Goal: Task Accomplishment & Management: Use online tool/utility

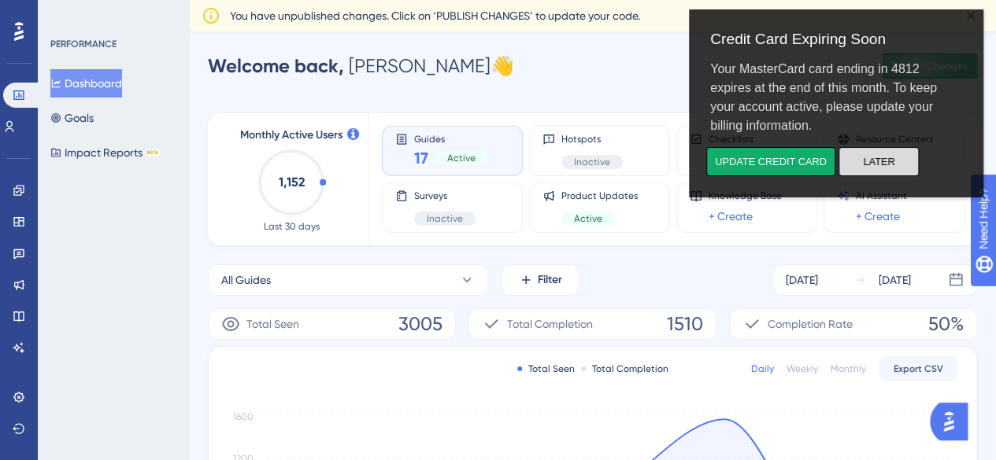
click at [893, 163] on button "Later" at bounding box center [878, 161] width 80 height 29
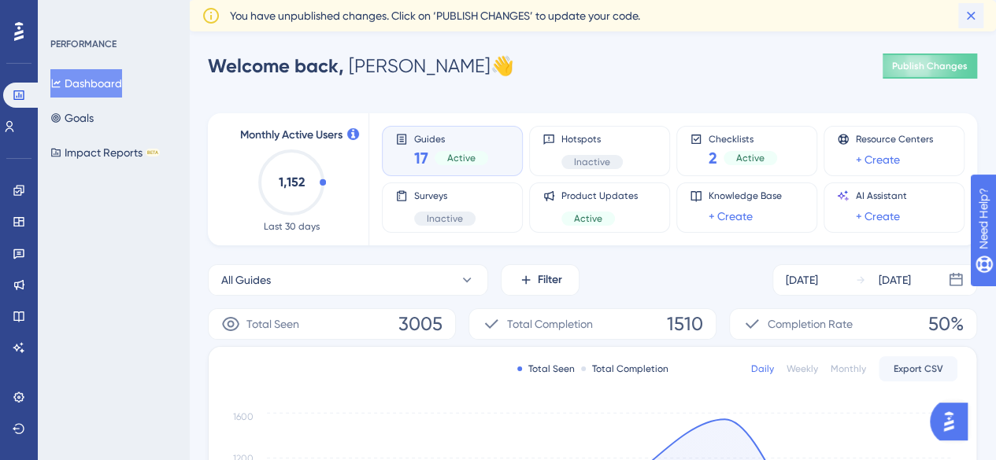
click at [970, 17] on icon at bounding box center [971, 16] width 16 height 16
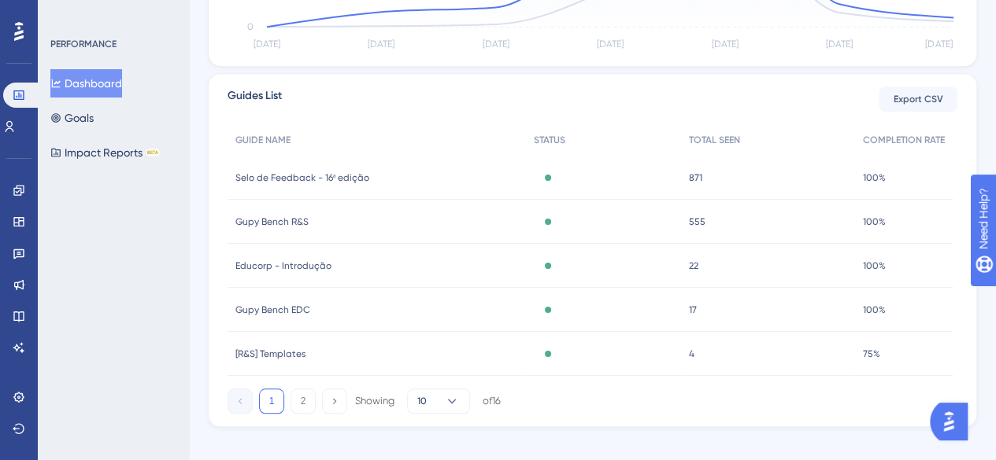
scroll to position [559, 0]
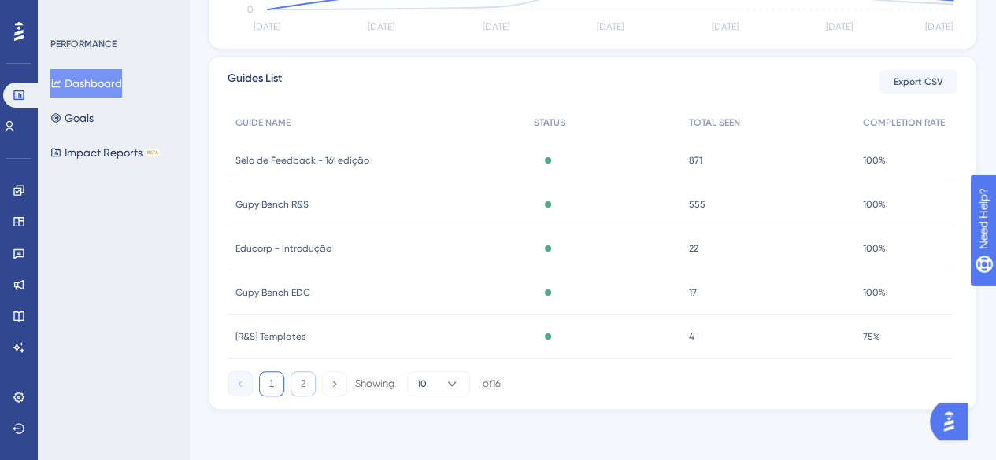
click at [294, 380] on button "2" at bounding box center [302, 384] width 25 height 25
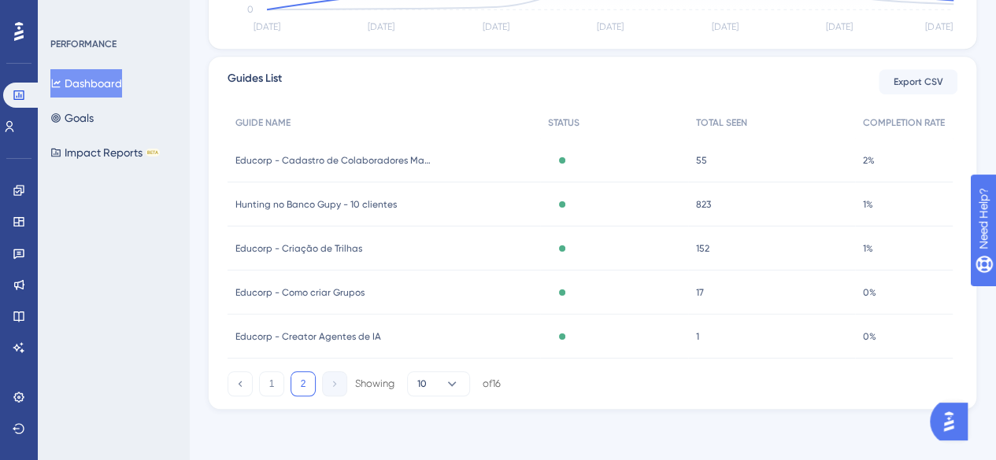
click at [440, 397] on div "Guides List Export CSV GUIDE NAME STATUS TOTAL SEEN COMPLETION RATE Educorp - C…" at bounding box center [592, 233] width 769 height 354
click at [455, 386] on icon at bounding box center [452, 384] width 16 height 16
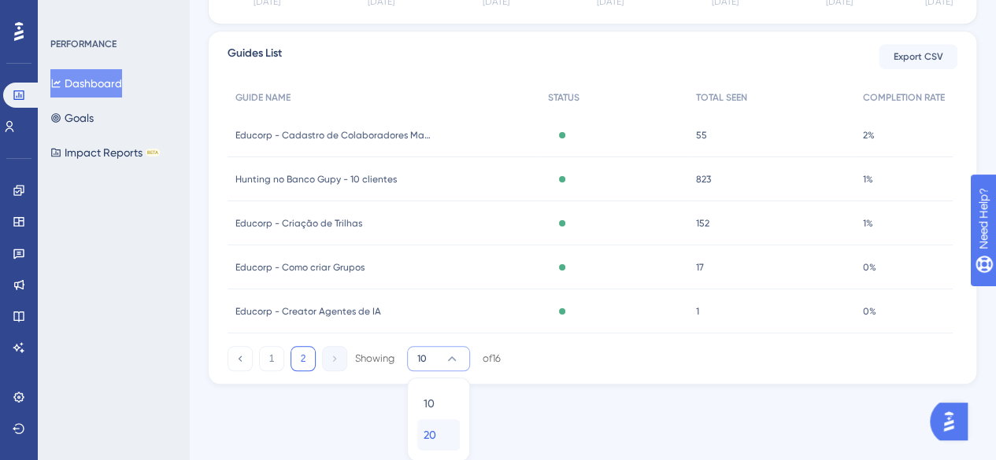
click at [441, 445] on div "20 20" at bounding box center [438, 435] width 30 height 31
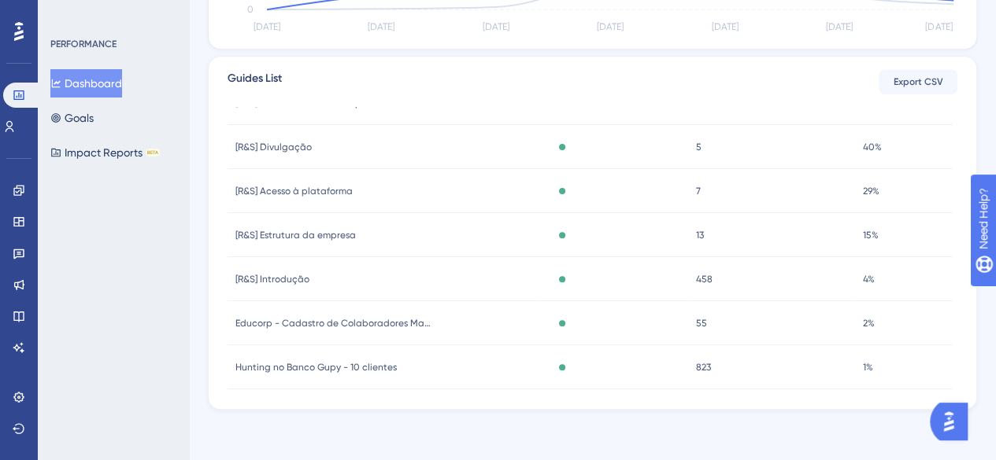
scroll to position [277, 0]
click at [334, 235] on span "[R&S] Estrutura da empresa" at bounding box center [295, 236] width 120 height 13
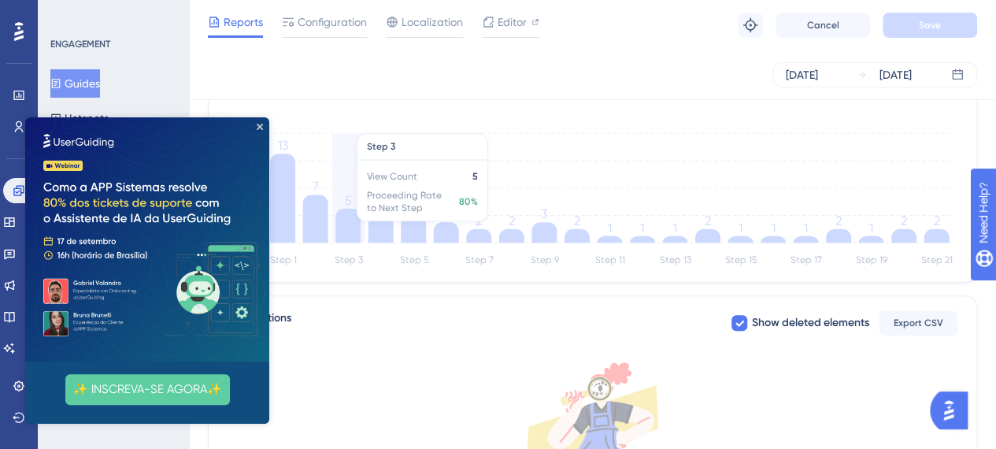
scroll to position [455, 0]
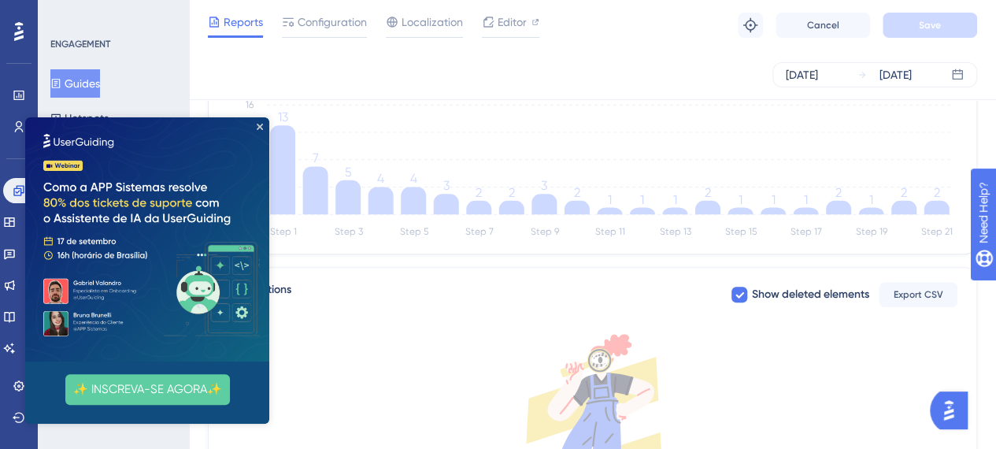
click at [263, 127] on img at bounding box center [147, 239] width 244 height 244
click at [255, 128] on img at bounding box center [147, 239] width 244 height 244
click at [261, 126] on icon "Close Preview" at bounding box center [260, 127] width 6 height 6
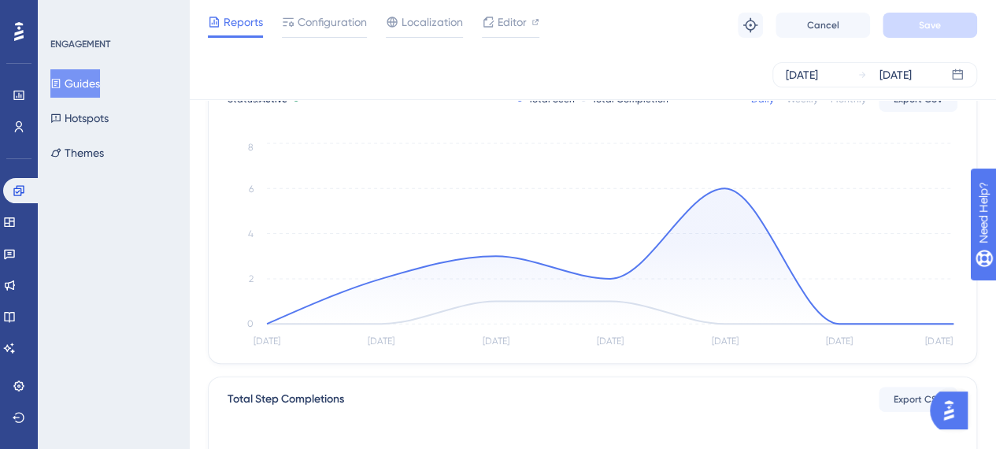
scroll to position [0, 0]
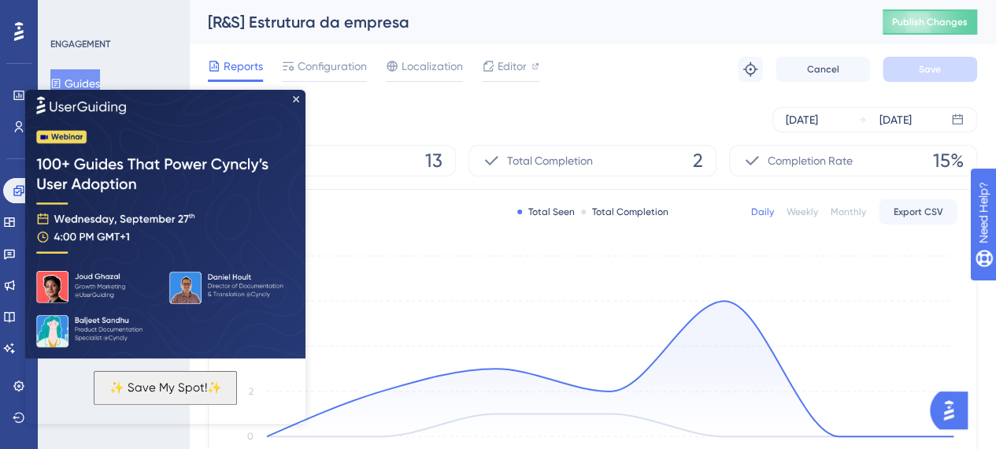
click at [298, 95] on img at bounding box center [165, 223] width 280 height 272
click at [319, 71] on span "Configuration" at bounding box center [332, 66] width 69 height 19
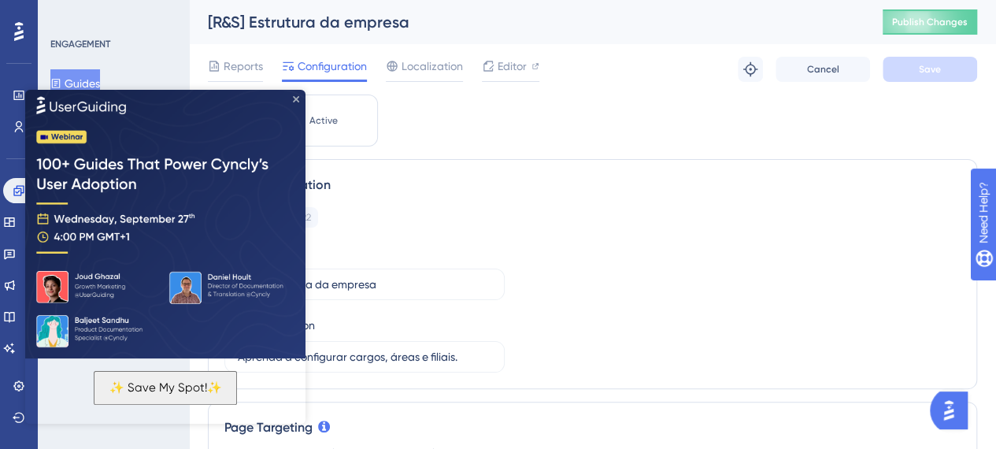
click at [296, 99] on icon "Close Preview" at bounding box center [296, 99] width 6 height 6
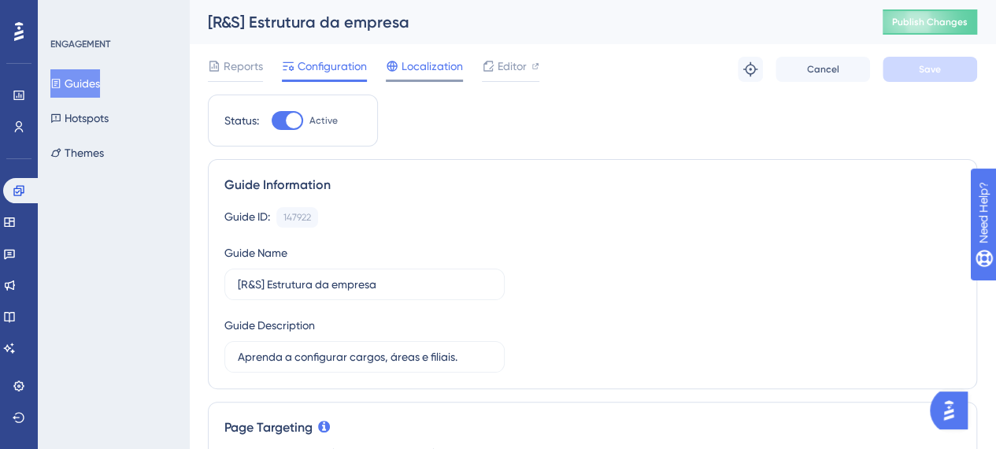
click at [412, 64] on span "Localization" at bounding box center [431, 66] width 61 height 19
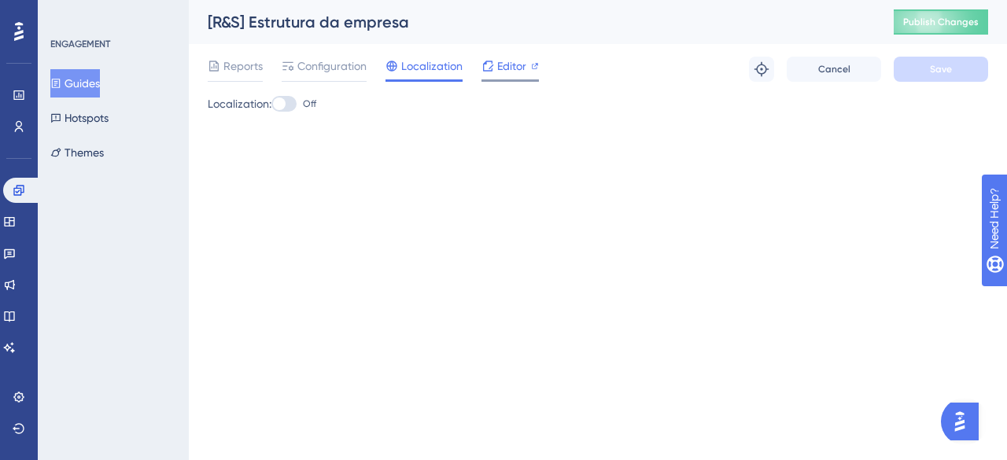
click at [505, 65] on span "Editor" at bounding box center [511, 66] width 29 height 19
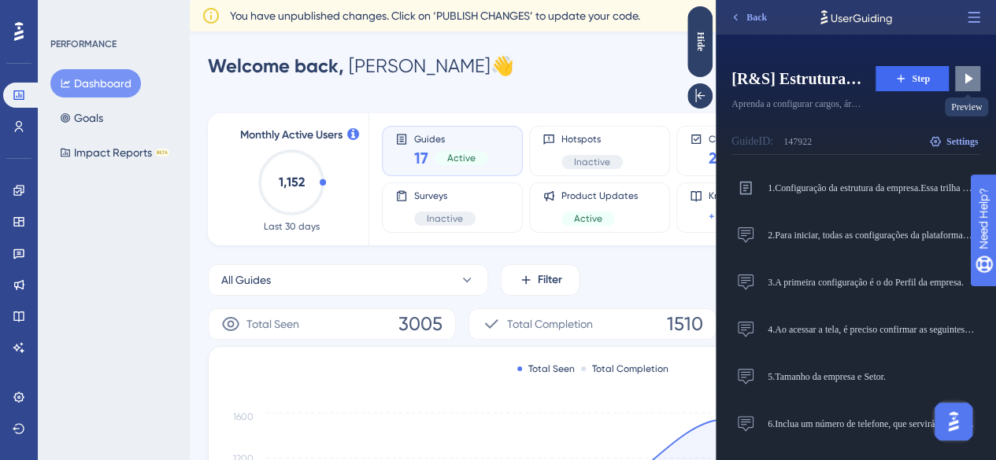
click at [969, 86] on icon at bounding box center [967, 79] width 16 height 16
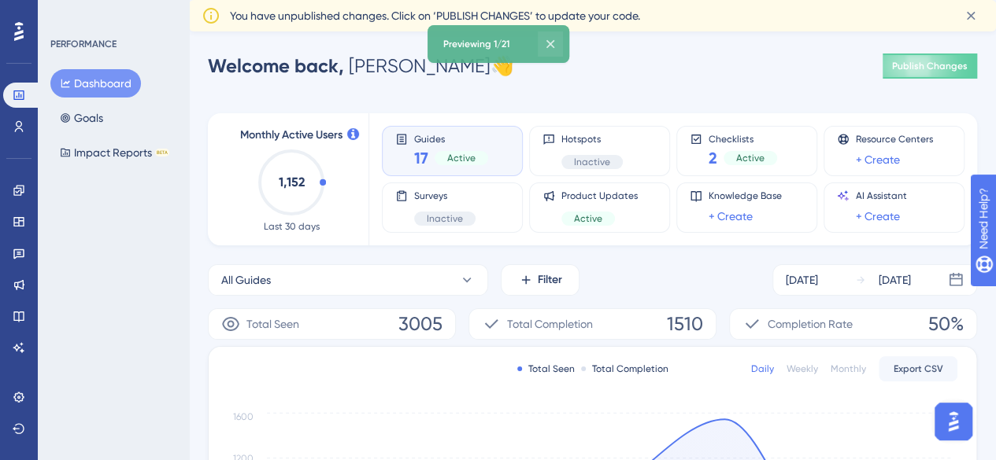
click at [558, 44] on icon at bounding box center [550, 44] width 16 height 16
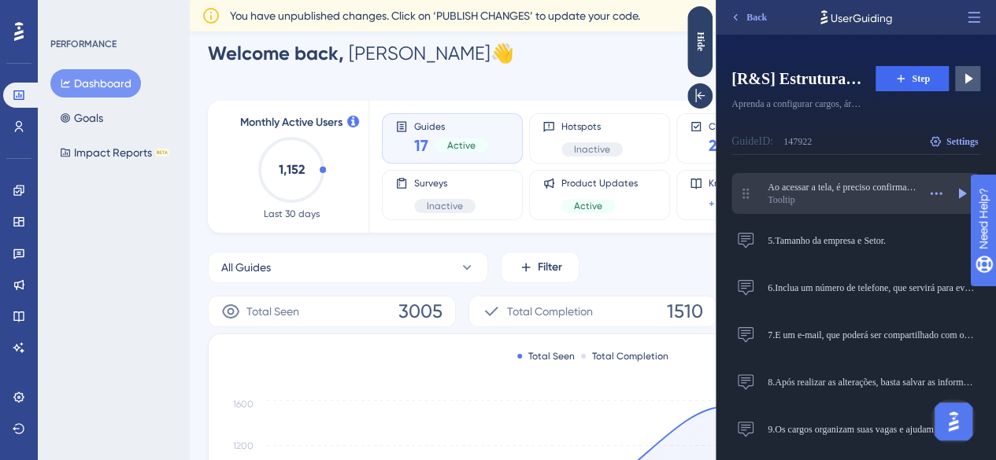
scroll to position [61, 0]
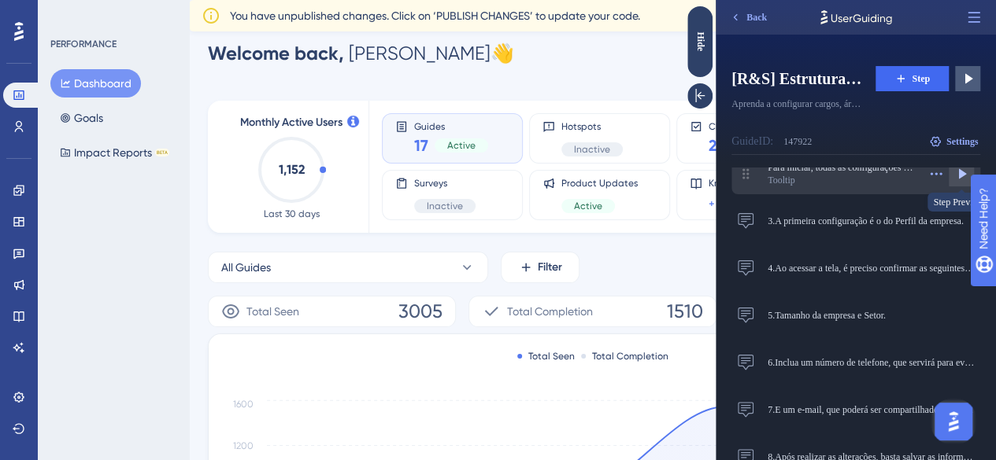
click at [962, 179] on icon at bounding box center [961, 174] width 16 height 16
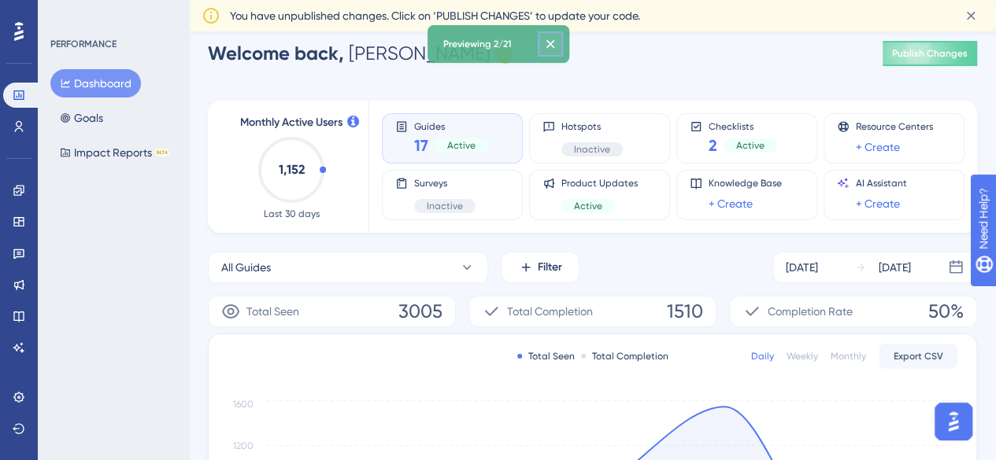
click at [558, 37] on icon at bounding box center [550, 44] width 16 height 16
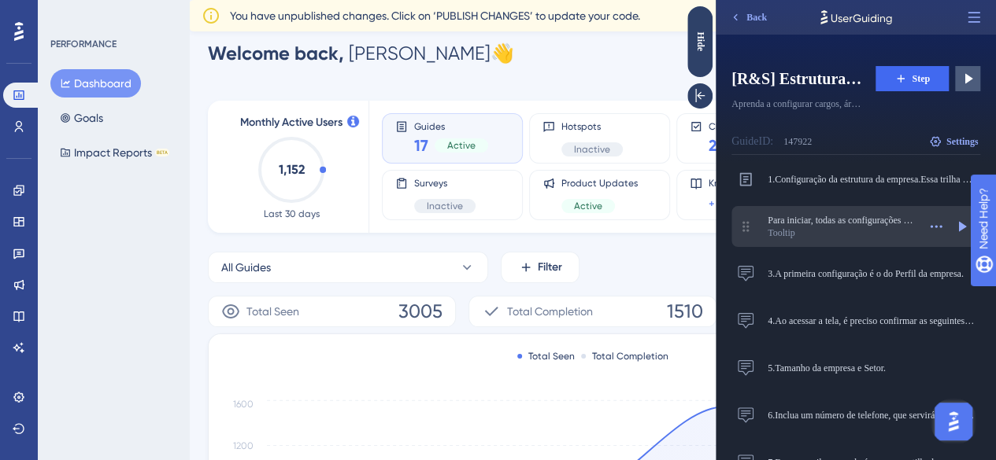
scroll to position [9, 0]
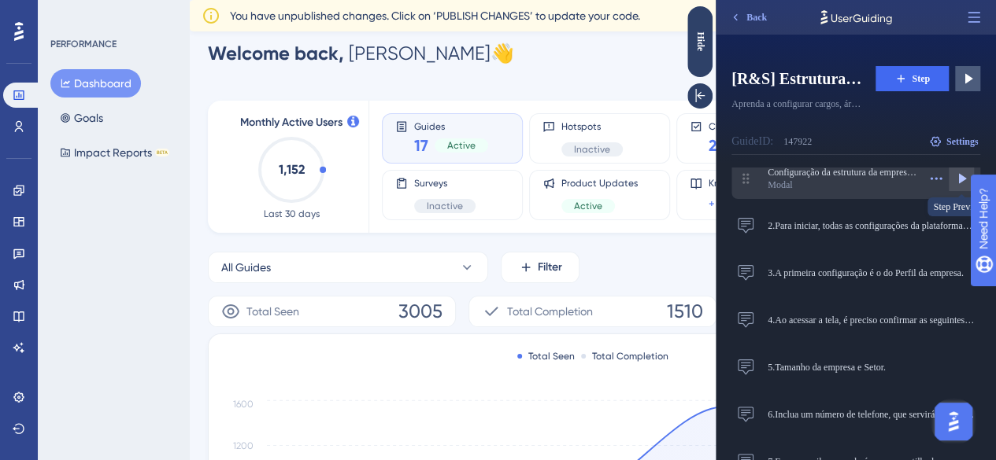
click at [960, 179] on icon at bounding box center [963, 179] width 8 height 10
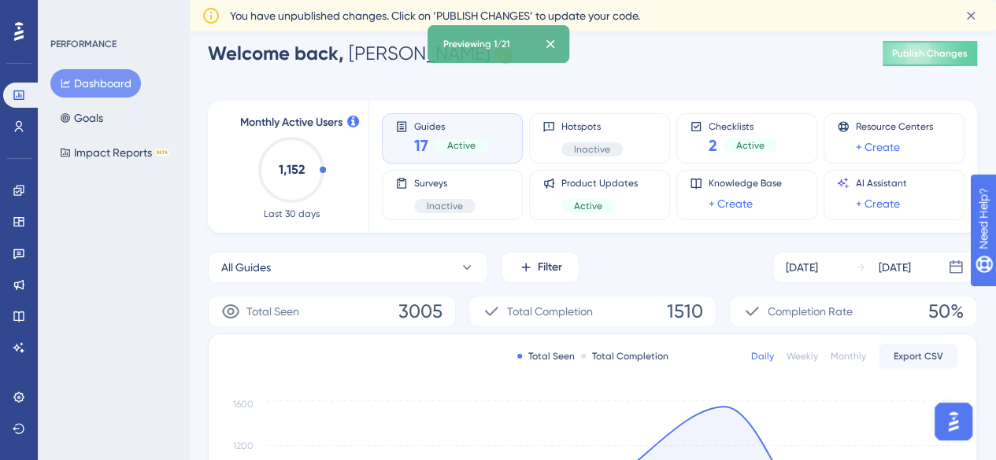
click at [519, 57] on div "Previewing 1/21" at bounding box center [498, 44] width 142 height 38
click at [554, 43] on icon at bounding box center [549, 44] width 9 height 9
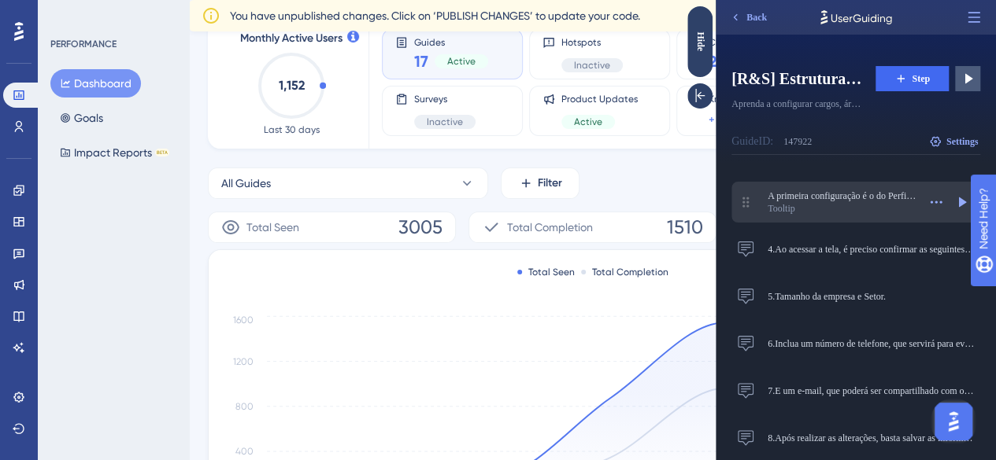
scroll to position [0, 0]
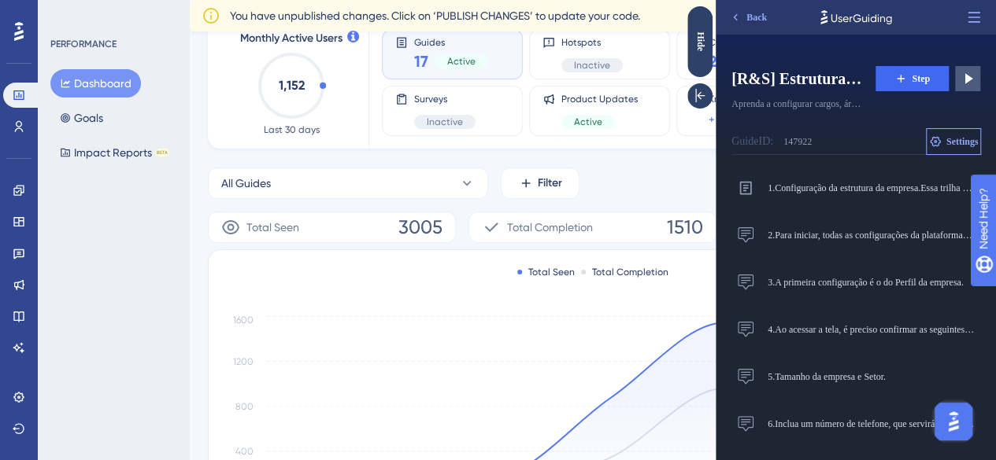
click at [961, 142] on span "Settings" at bounding box center [962, 141] width 32 height 13
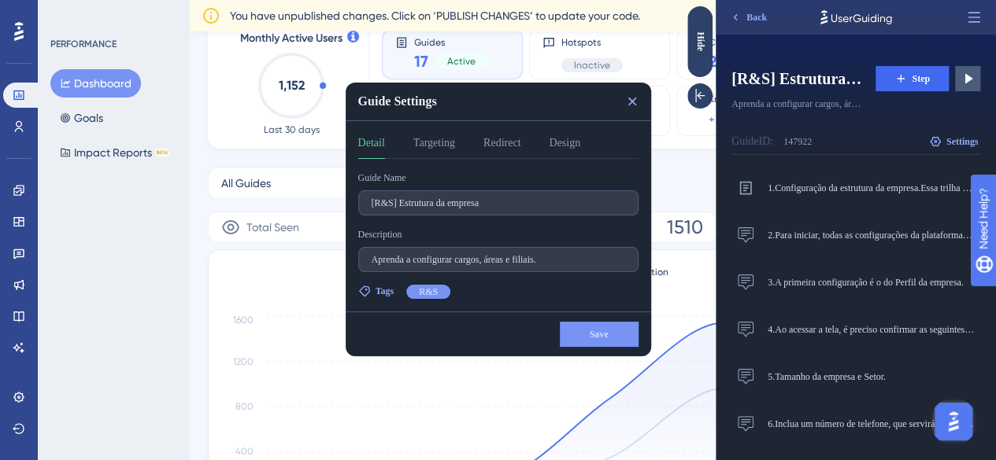
click at [466, 142] on div "Detail Targeting Redirect Design" at bounding box center [498, 146] width 280 height 25
click at [453, 142] on button "Targeting" at bounding box center [434, 146] width 42 height 25
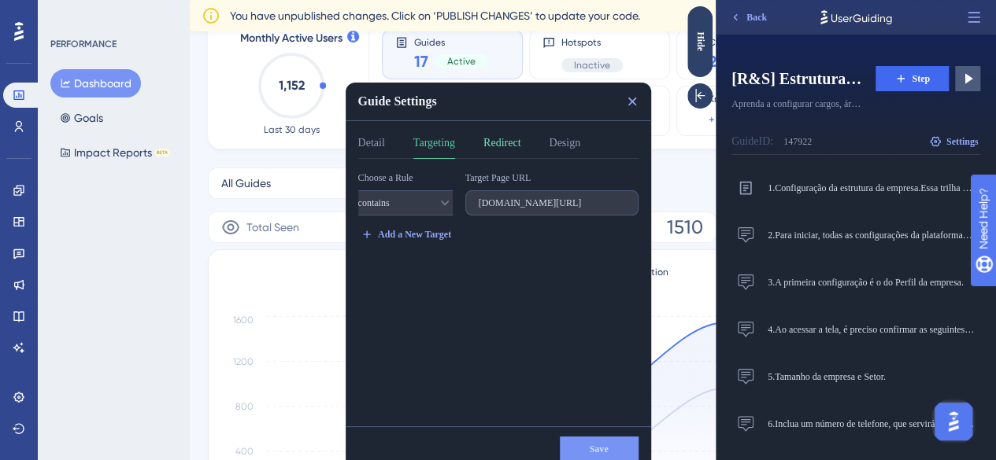
click at [505, 142] on button "Redirect" at bounding box center [501, 146] width 37 height 25
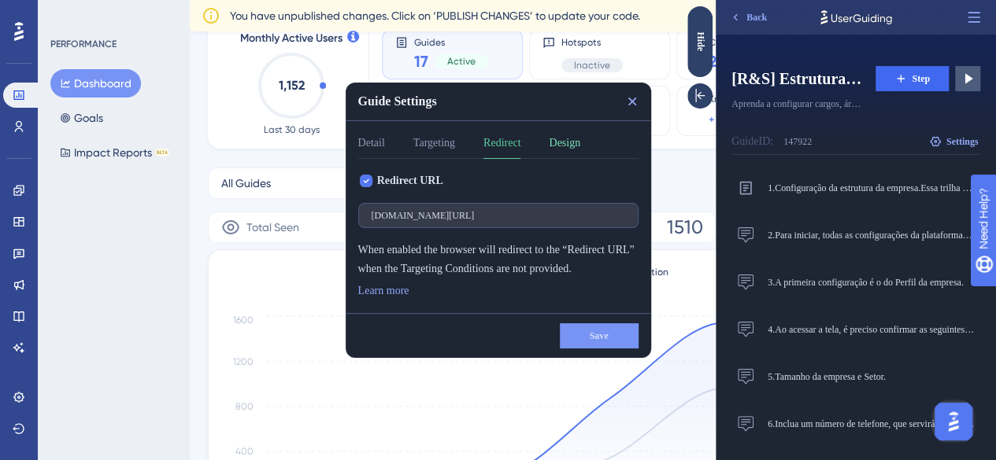
click at [568, 144] on button "Design" at bounding box center [564, 146] width 31 height 25
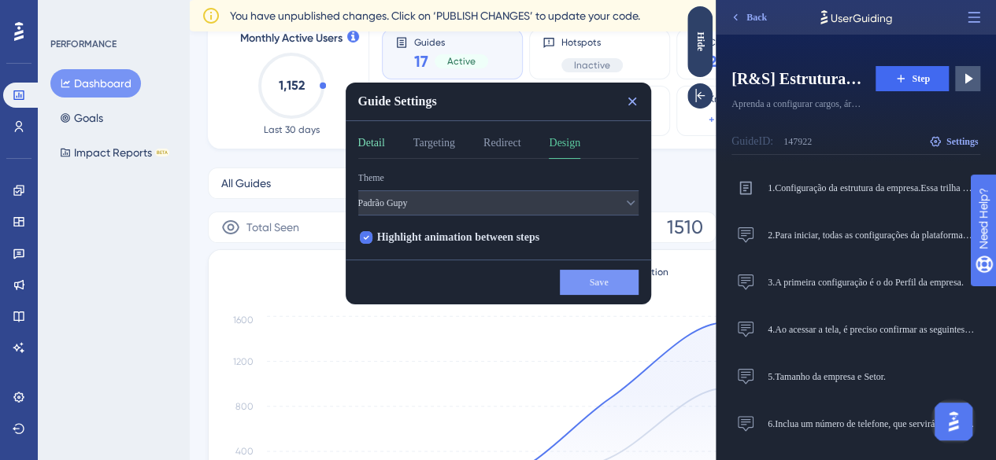
click at [375, 143] on button "Detail" at bounding box center [371, 146] width 27 height 25
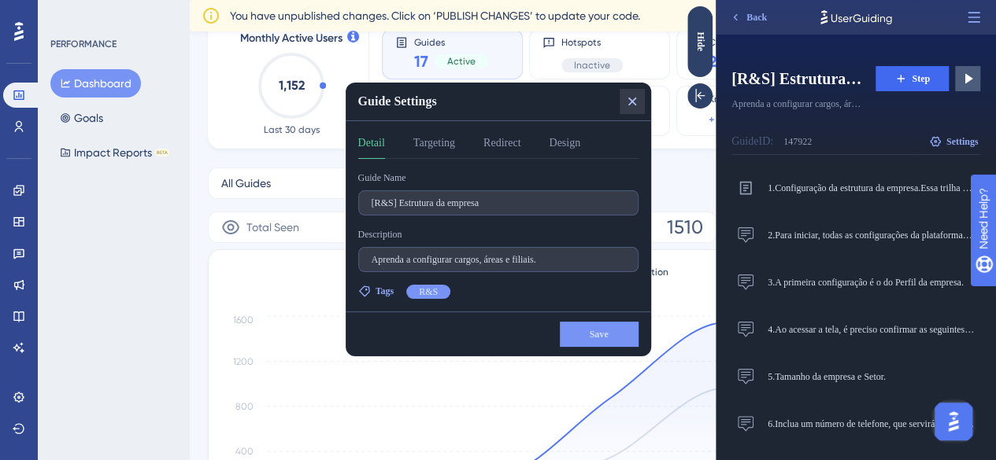
click at [636, 101] on icon at bounding box center [632, 102] width 16 height 16
